Goal: Navigation & Orientation: Find specific page/section

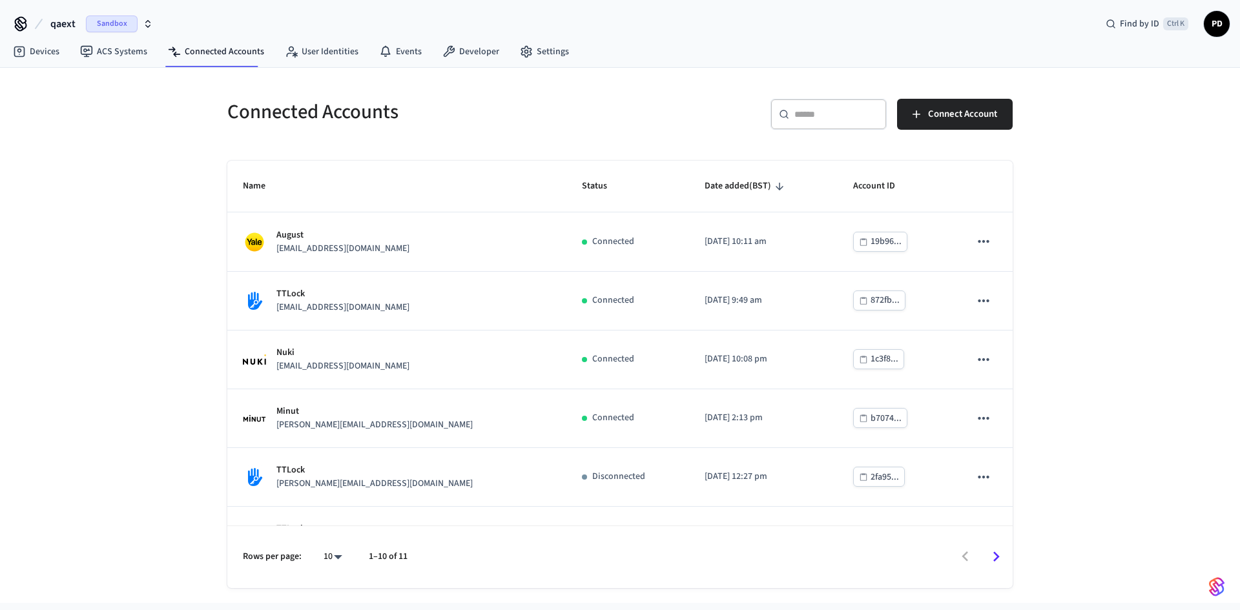
click at [114, 20] on span "Sandbox" at bounding box center [112, 24] width 52 height 17
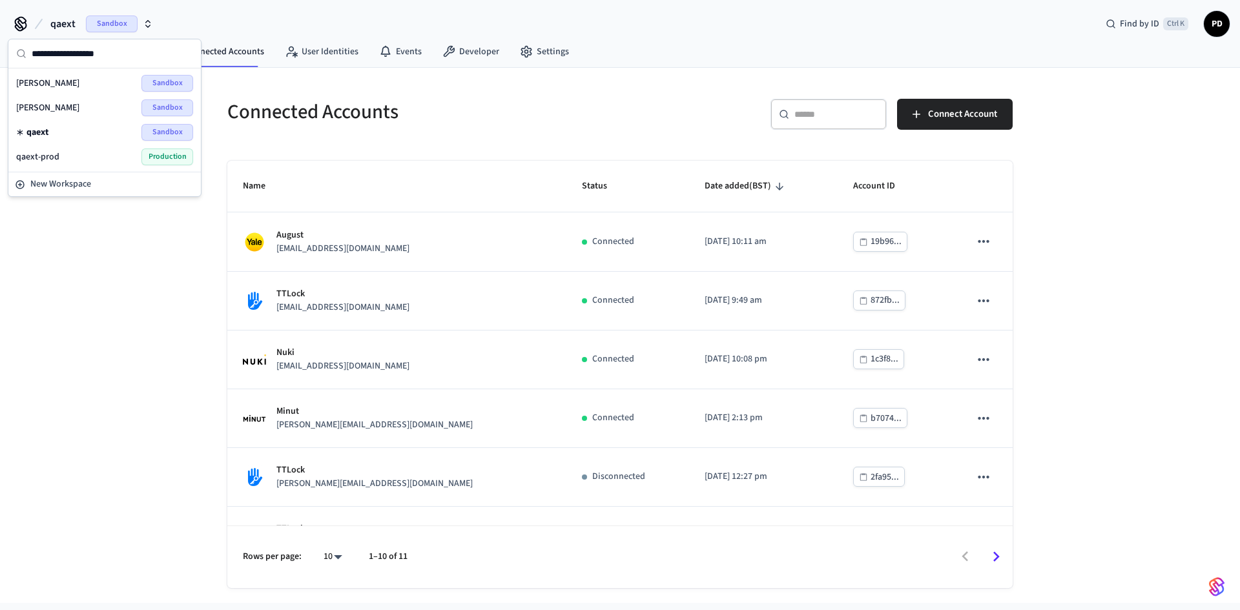
click at [113, 155] on div "qaext-prod Production" at bounding box center [104, 157] width 177 height 17
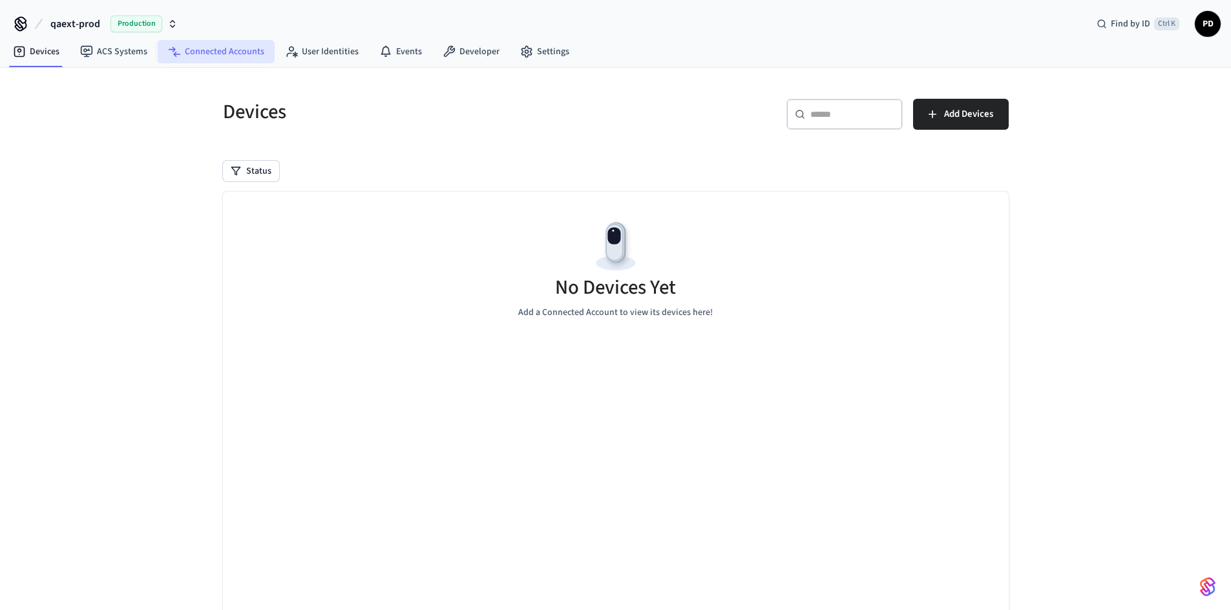
click at [186, 60] on link "Connected Accounts" at bounding box center [216, 51] width 117 height 23
